Goal: Obtain resource: Obtain resource

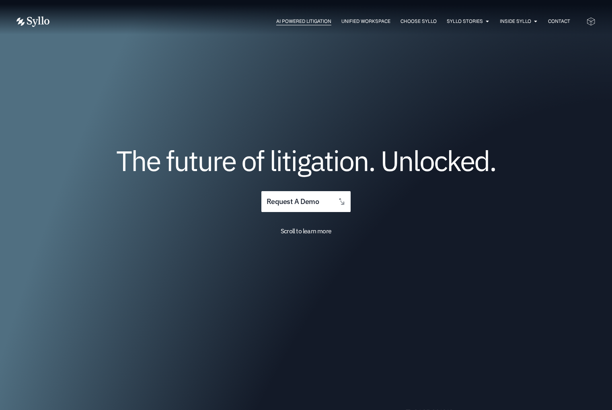
click at [286, 22] on span "AI Powered Litigation" at bounding box center [303, 21] width 55 height 7
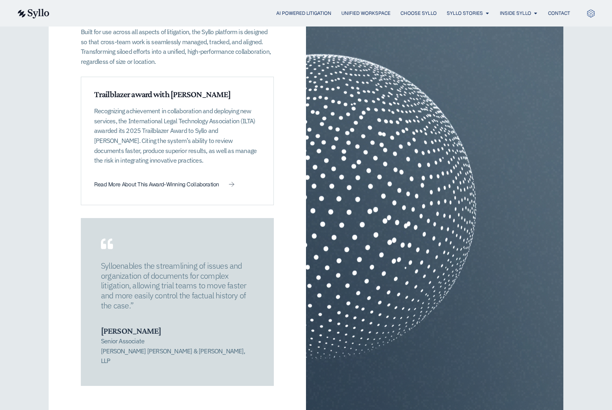
scroll to position [1246, 0]
click at [61, 189] on div "AI Powered Litigation Optimize Collaboration Built for use across all aspects o…" at bounding box center [177, 168] width 257 height 501
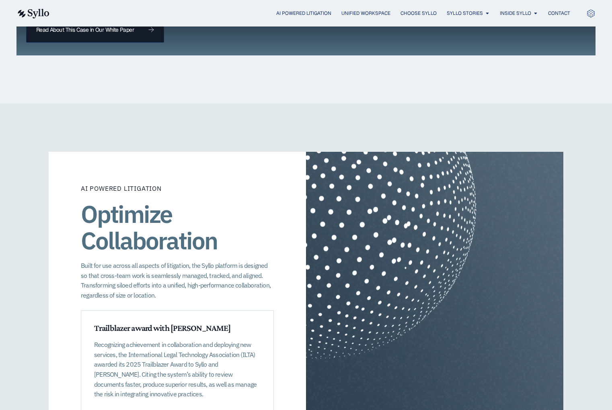
scroll to position [790, 0]
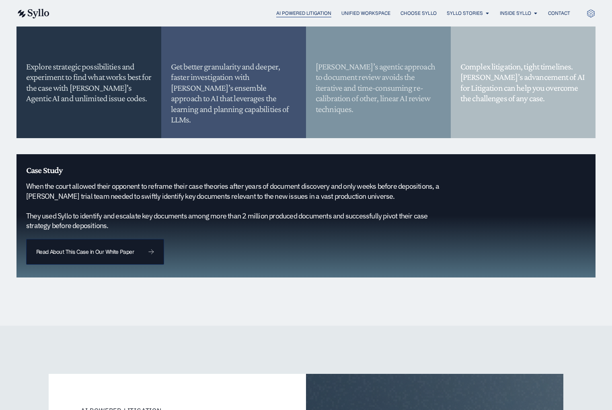
click at [277, 16] on span "AI Powered Litigation" at bounding box center [303, 13] width 55 height 7
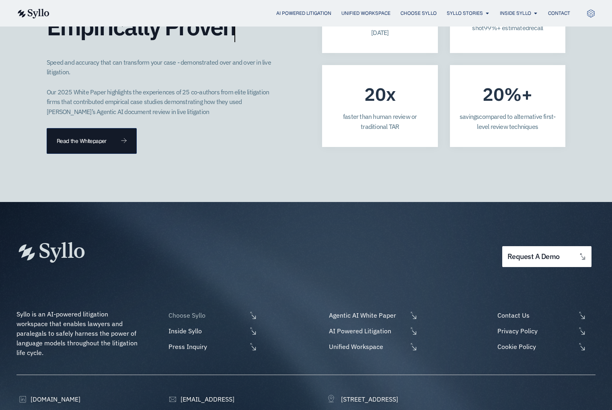
scroll to position [2317, 0]
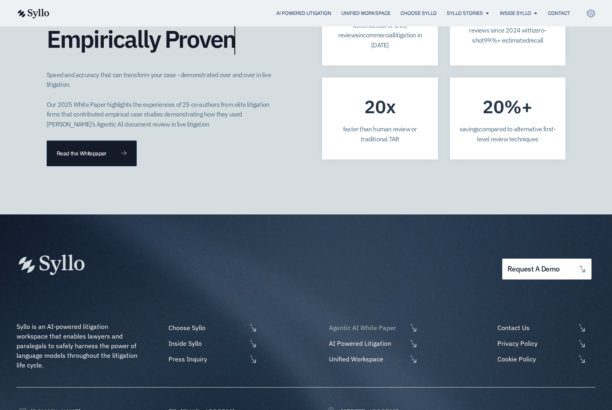
click at [346, 323] on span "Agentic AI White Paper" at bounding box center [367, 328] width 80 height 10
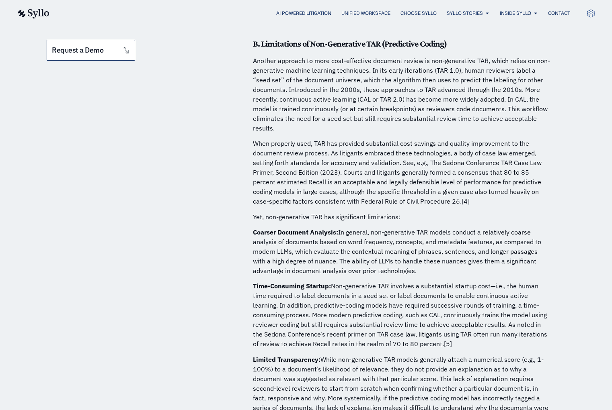
scroll to position [764, 0]
